Goal: Find contact information: Find contact information

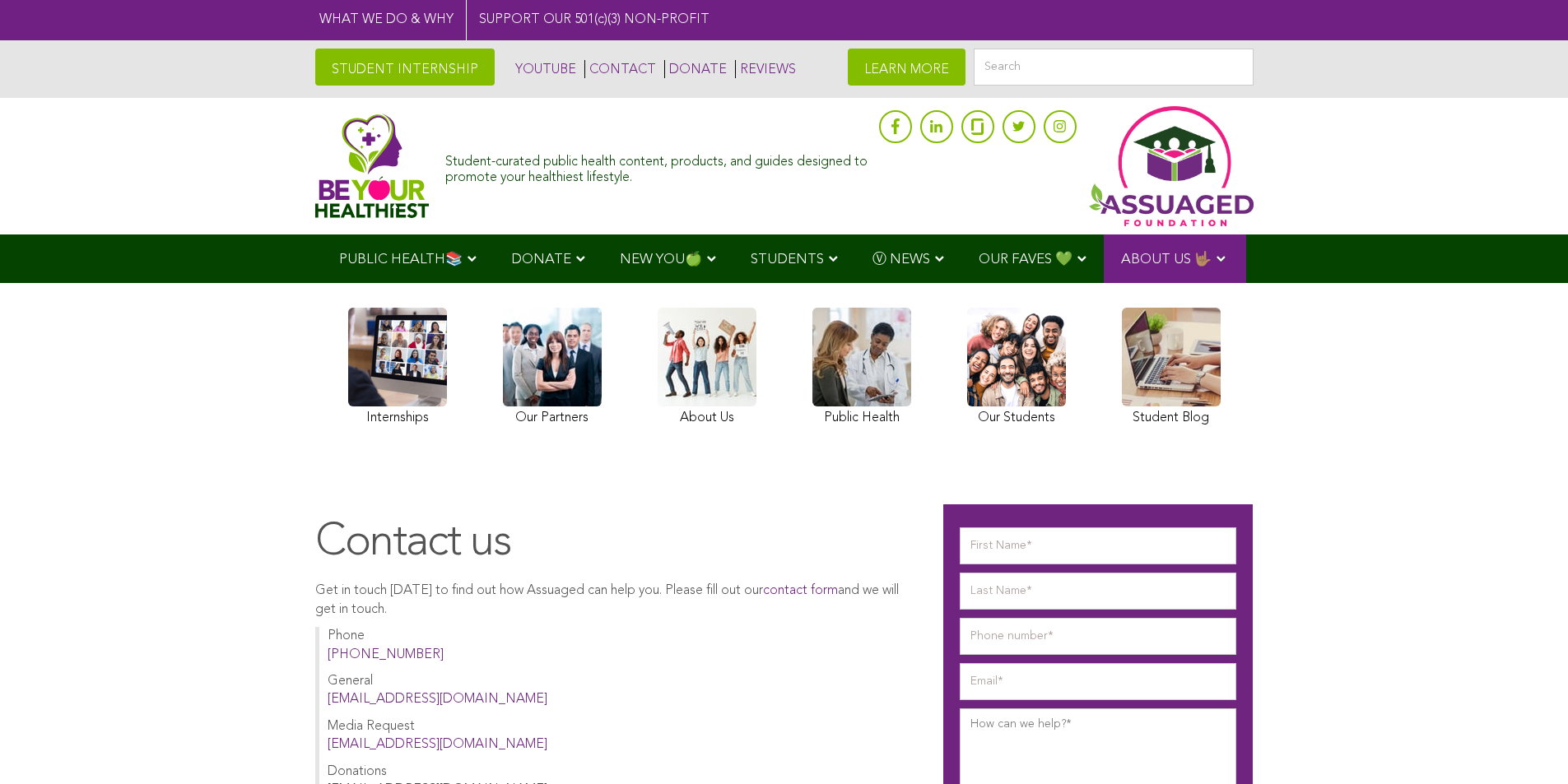
click at [995, 701] on input "email" at bounding box center [1098, 682] width 276 height 37
click at [983, 701] on input "30" at bounding box center [1098, 682] width 276 height 37
click at [993, 701] on input "[EMAIL_ADDRESS][DOMAIN_NAME]" at bounding box center [1098, 682] width 276 height 37
type input "[EMAIL_ADDRESS][DOMAIN_NAME]"
click at [358, 709] on p "General [EMAIL_ADDRESS][DOMAIN_NAME]" at bounding box center [619, 691] width 583 height 37
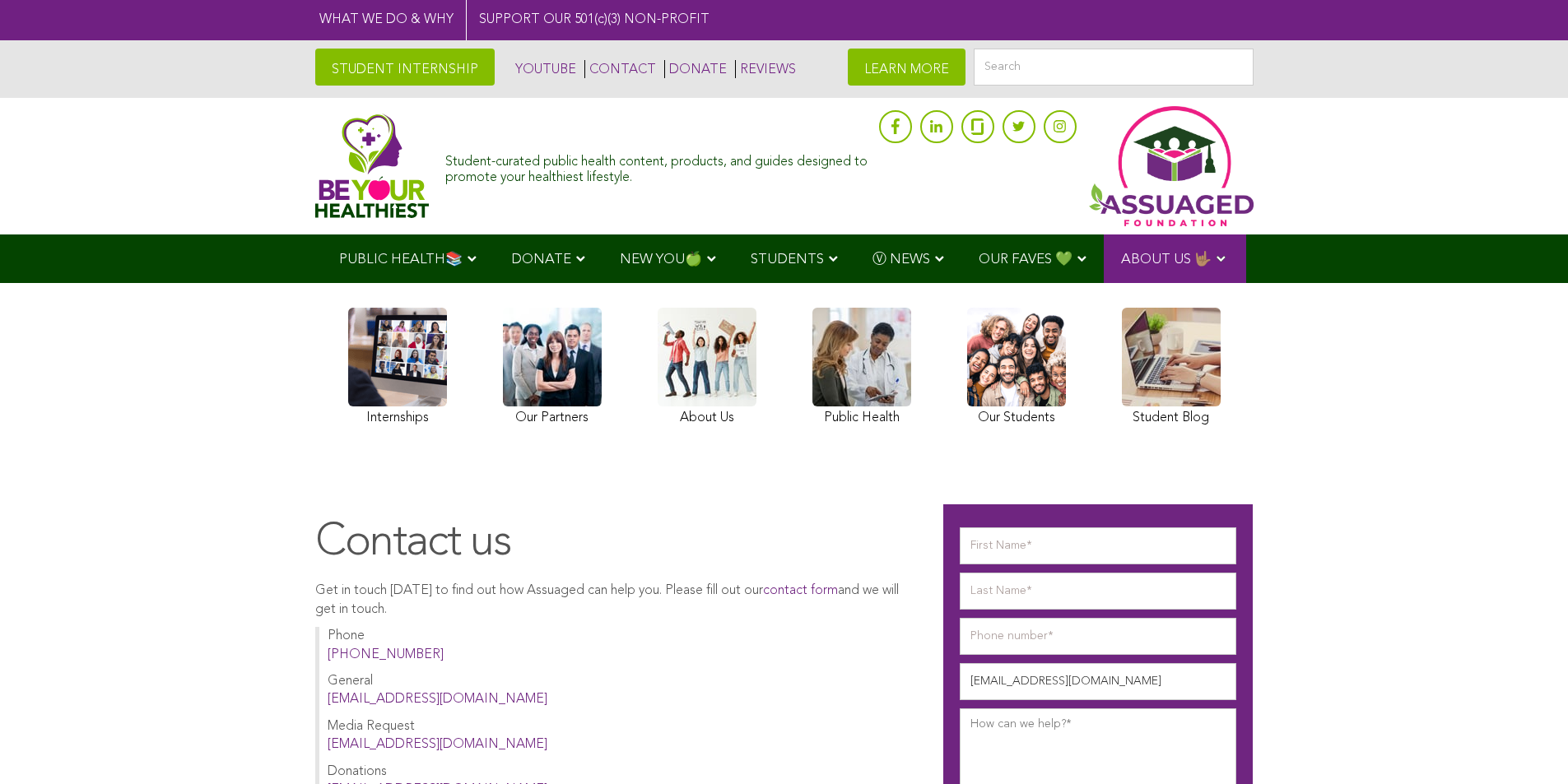
click at [669, 410] on link at bounding box center [706, 369] width 98 height 122
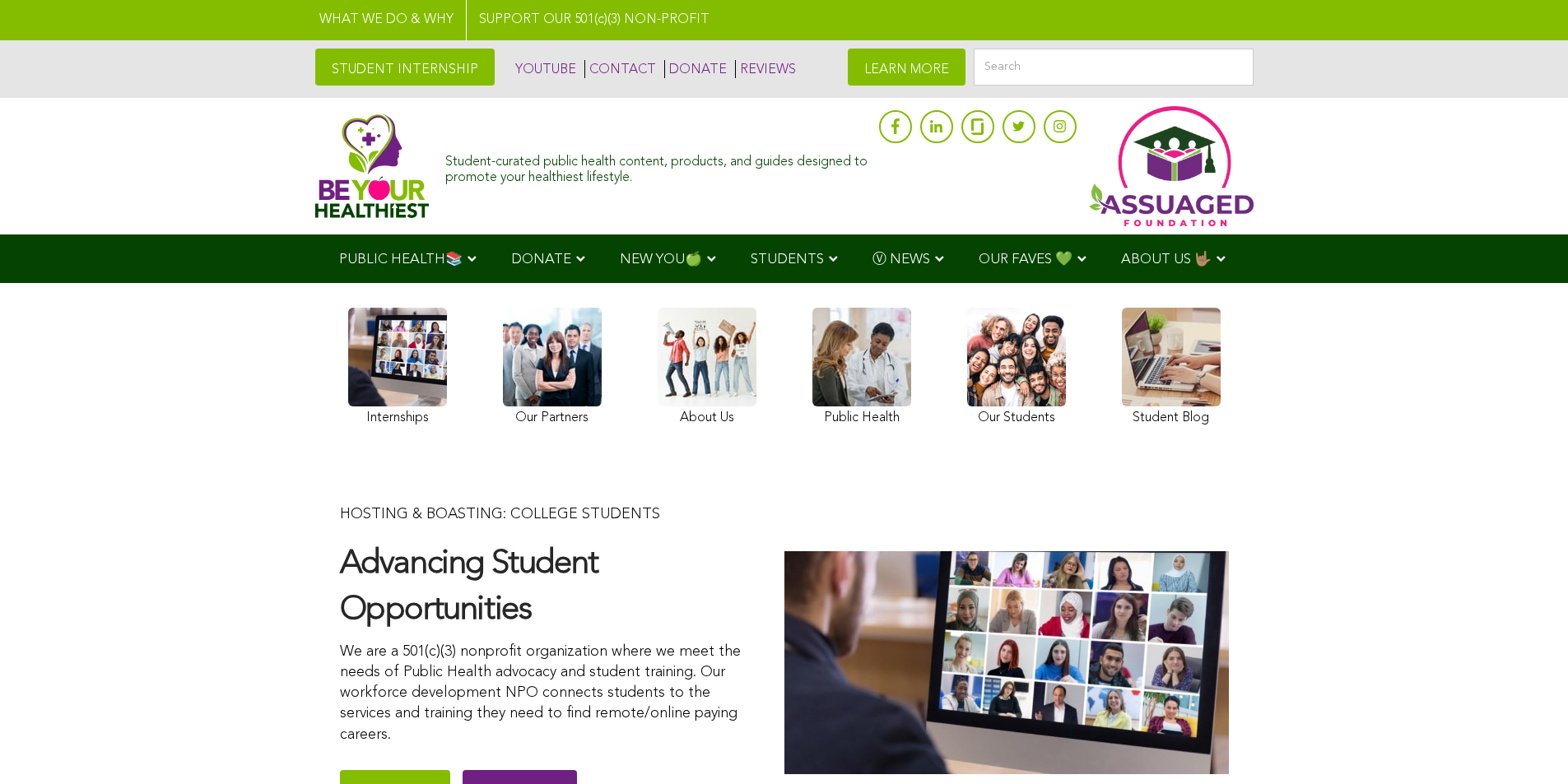
click at [977, 780] on div "HOSTING & BOASTING: COLLEGE STUDENTS Advancing Student Opportunities We are a 5…" at bounding box center [784, 663] width 889 height 416
